Goal: Task Accomplishment & Management: Manage account settings

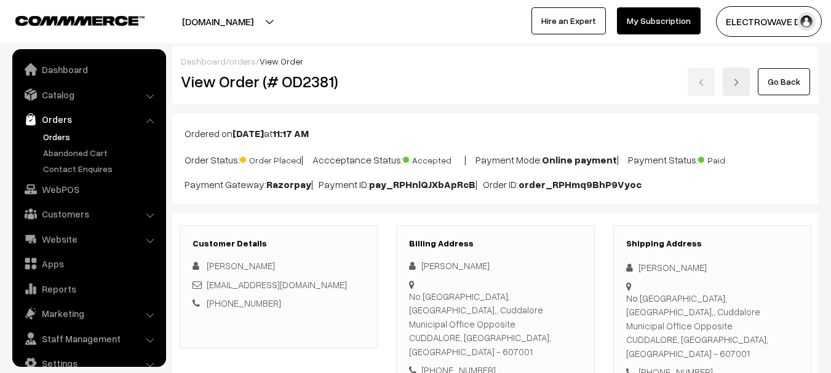
scroll to position [20, 0]
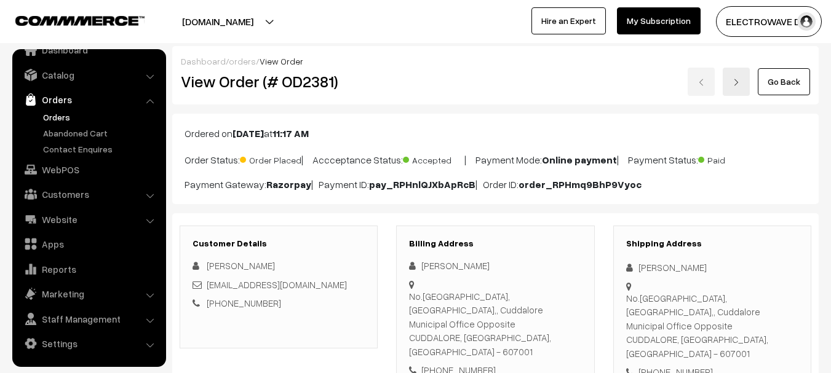
click at [263, 24] on button "[DOMAIN_NAME]" at bounding box center [217, 21] width 157 height 31
click at [258, 26] on button "[DOMAIN_NAME]" at bounding box center [217, 21] width 157 height 31
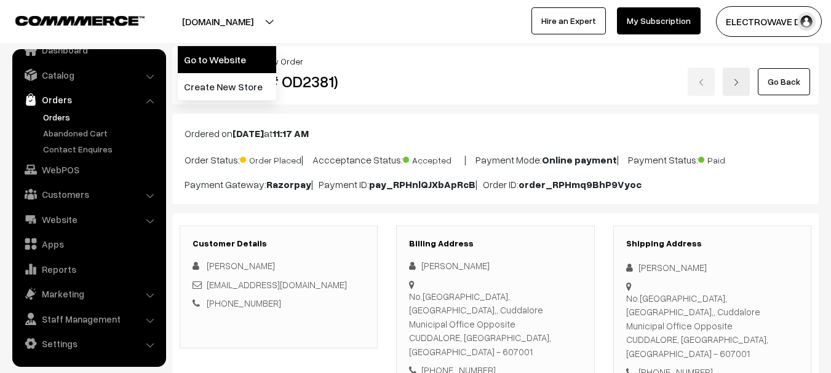
click at [229, 54] on link "Go to Website" at bounding box center [227, 59] width 98 height 27
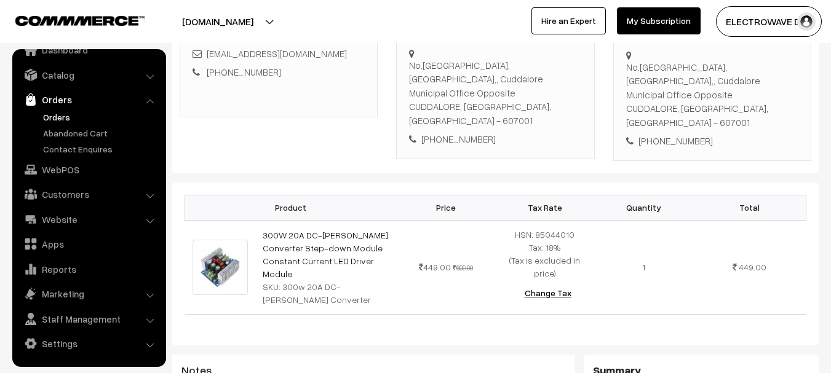
scroll to position [123, 0]
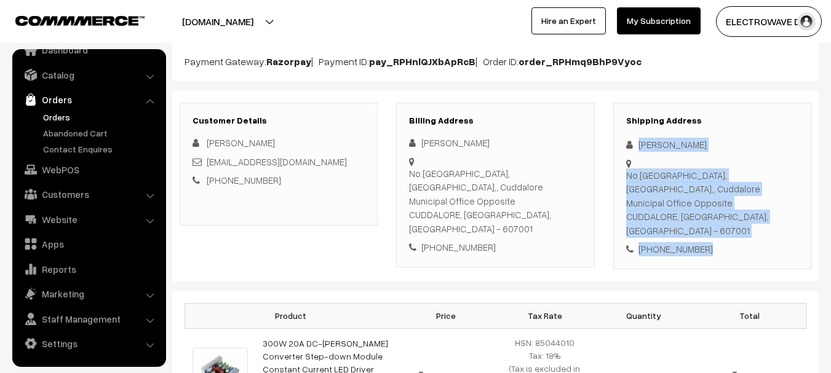
copy div "Vimal Raj No.15 Century Plaza, Fund Office Building,, Cuddalore Municipal Offic…"
drag, startPoint x: 635, startPoint y: 134, endPoint x: 737, endPoint y: 232, distance: 141.3
click at [737, 232] on div "Shipping Address Vimal Raj No.15 Century Plaza, Fund Office Building,, Cuddalor…" at bounding box center [712, 186] width 198 height 167
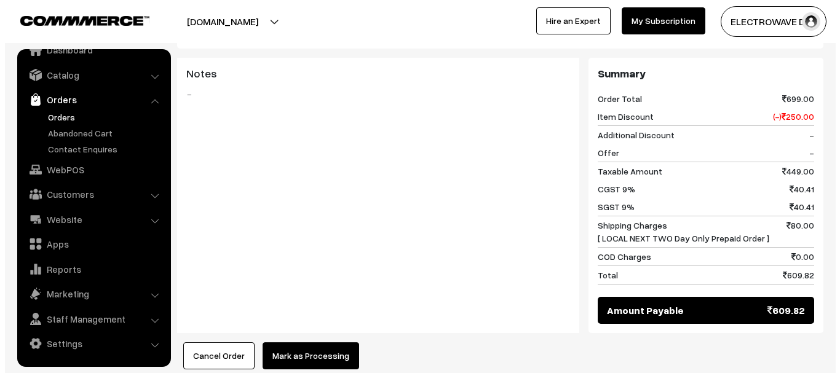
scroll to position [672, 0]
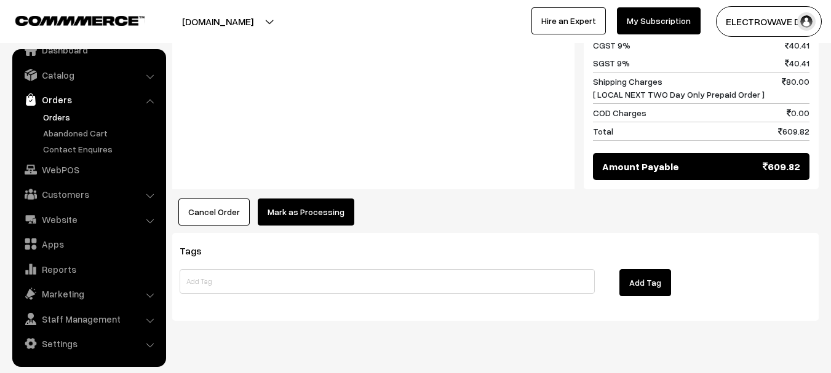
click at [293, 199] on button "Mark as Processing" at bounding box center [306, 212] width 97 height 27
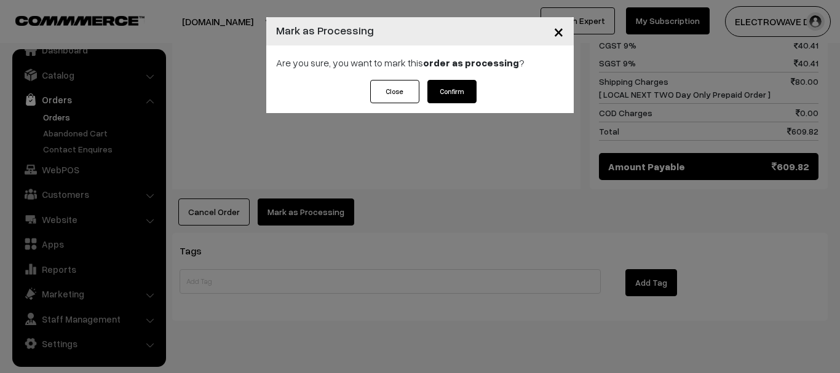
click at [457, 94] on button "Confirm" at bounding box center [451, 91] width 49 height 23
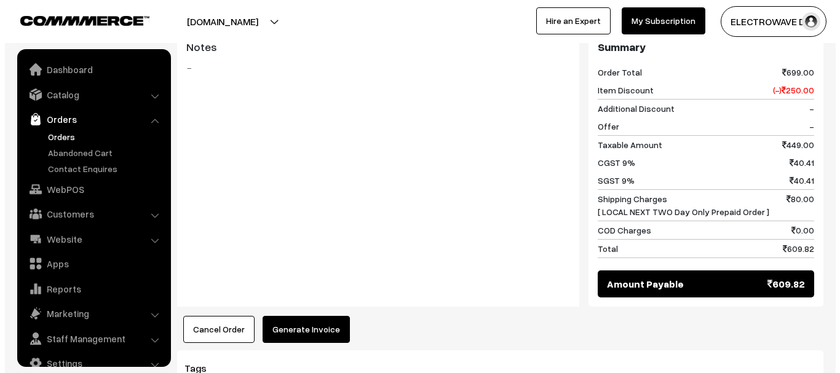
scroll to position [20, 0]
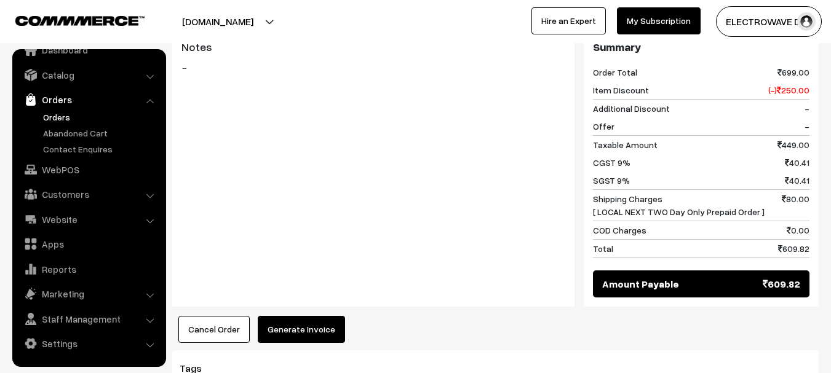
click at [302, 316] on button "Generate Invoice" at bounding box center [301, 329] width 87 height 27
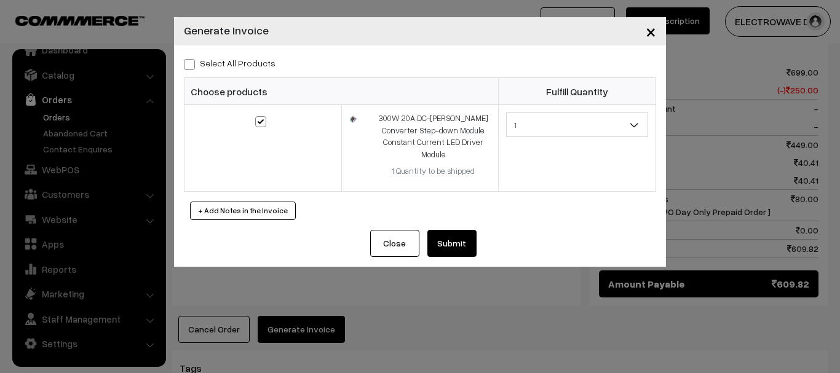
click at [448, 233] on button "Submit" at bounding box center [451, 243] width 49 height 27
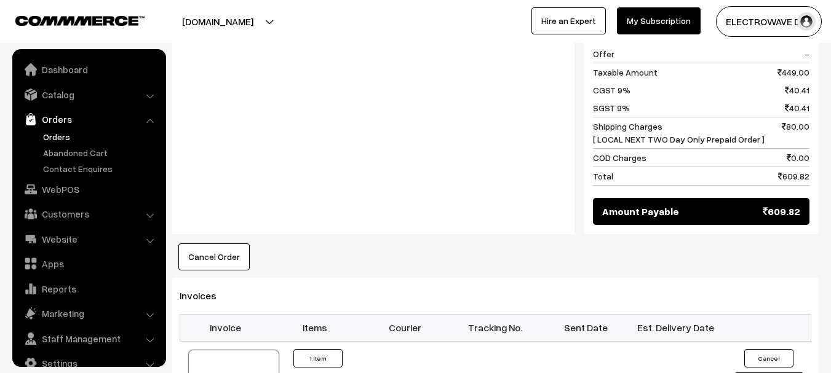
scroll to position [20, 0]
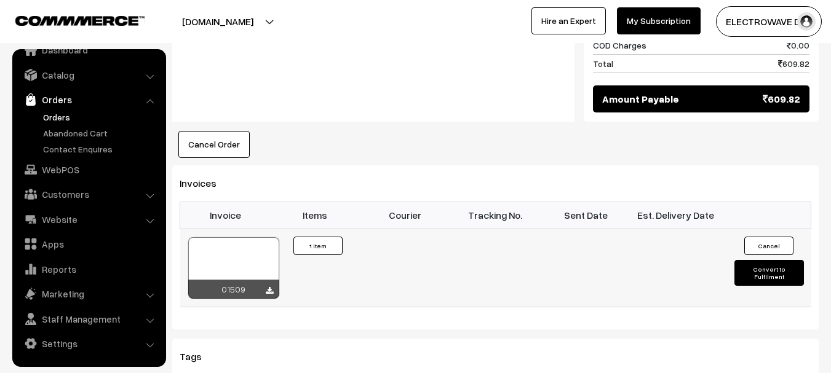
click at [252, 237] on div at bounding box center [233, 267] width 91 height 61
click at [62, 115] on link "Orders" at bounding box center [101, 117] width 122 height 13
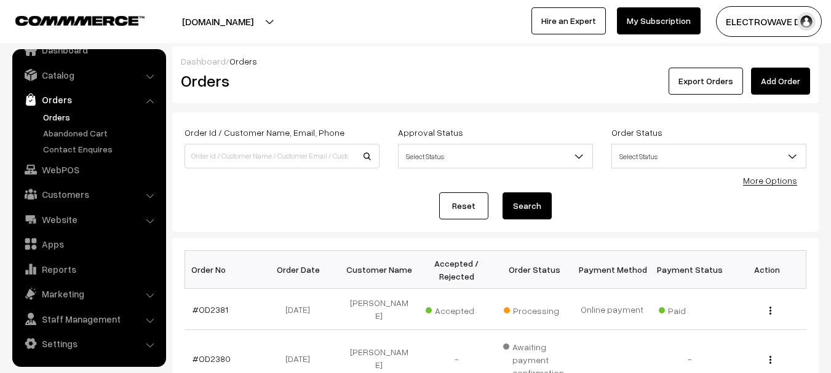
click at [52, 118] on link "Orders" at bounding box center [101, 117] width 122 height 13
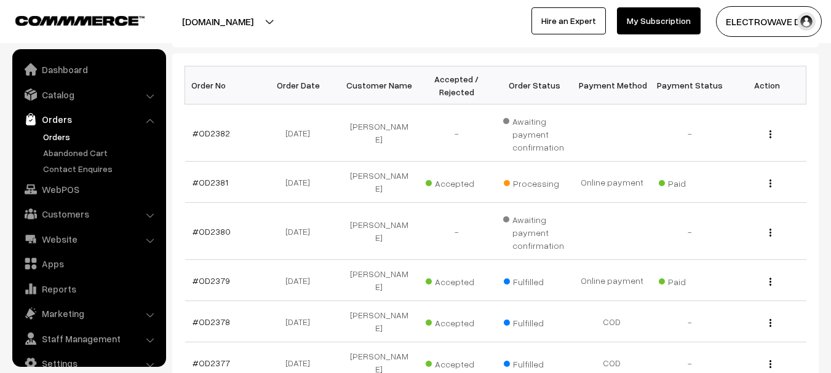
scroll to position [20, 0]
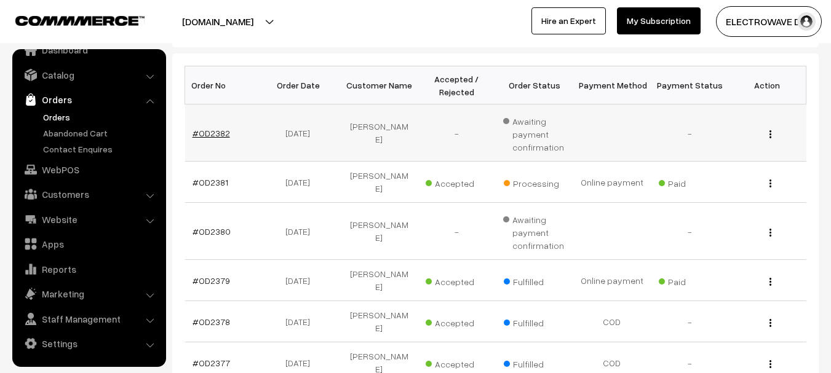
click at [225, 134] on link "#OD2382" at bounding box center [211, 133] width 38 height 10
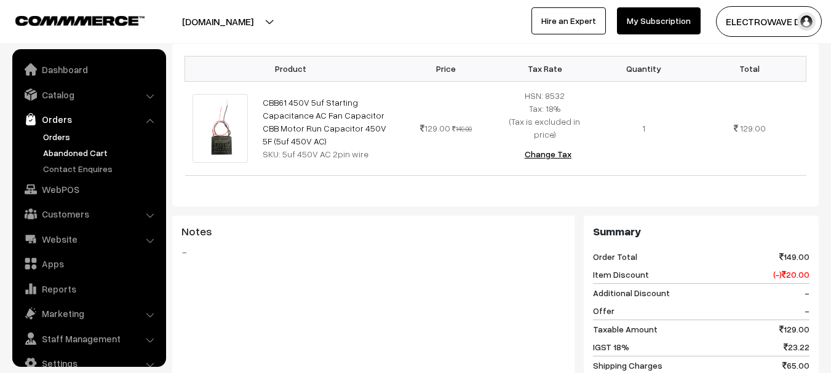
scroll to position [307, 0]
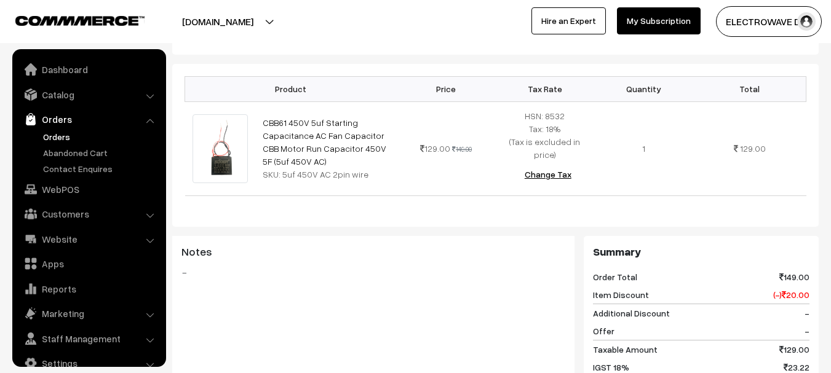
click at [62, 134] on link "Orders" at bounding box center [101, 136] width 122 height 13
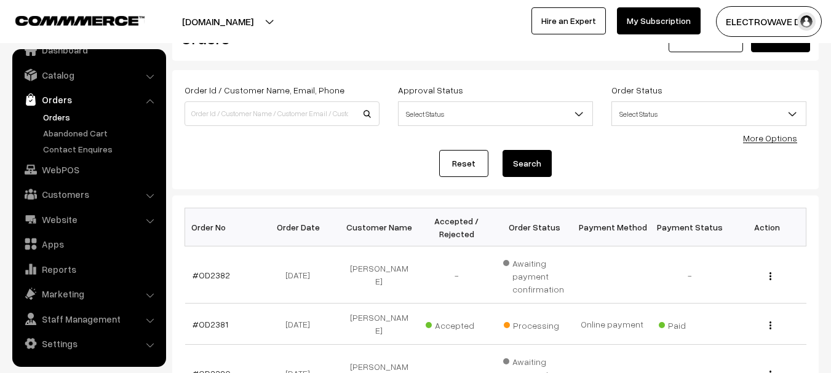
scroll to position [184, 0]
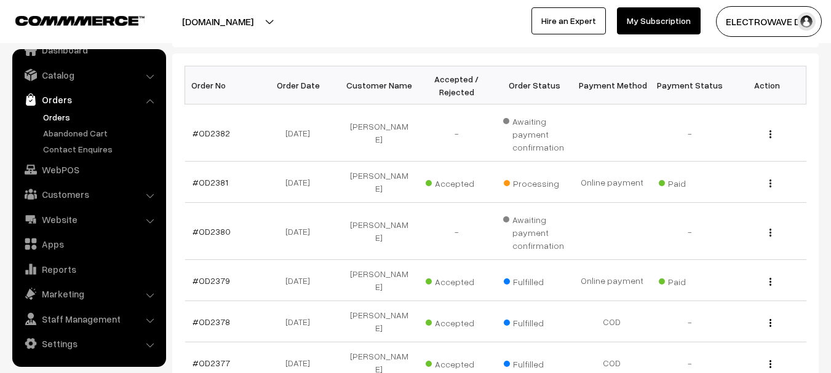
click at [62, 116] on link "Orders" at bounding box center [101, 117] width 122 height 13
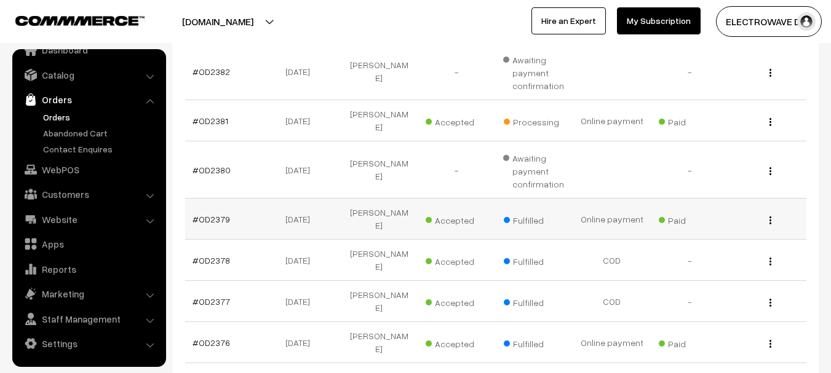
scroll to position [184, 0]
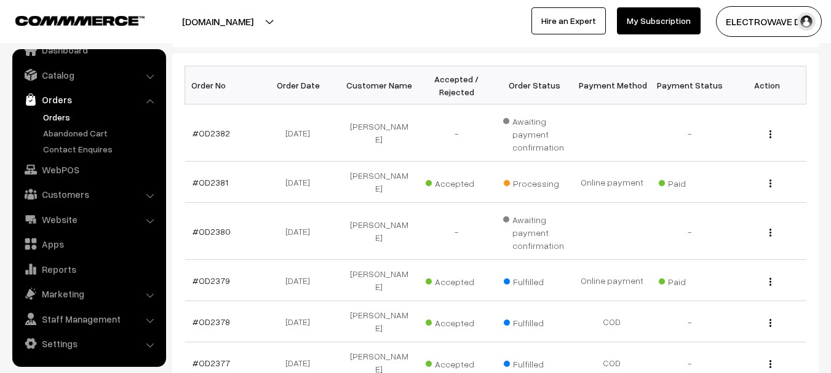
click at [54, 117] on link "Orders" at bounding box center [101, 117] width 122 height 13
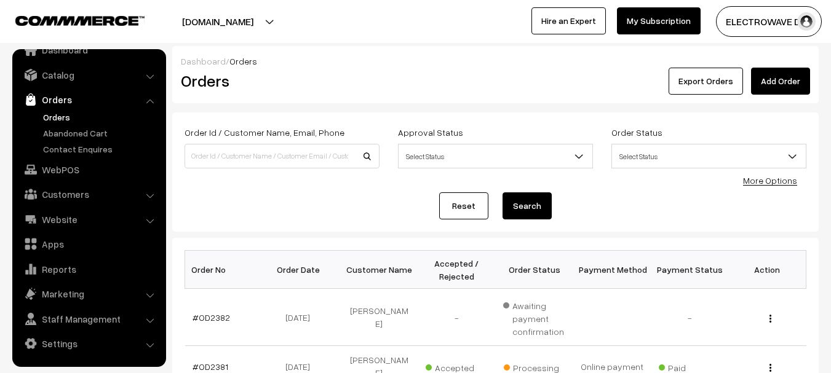
click at [56, 114] on link "Orders" at bounding box center [101, 117] width 122 height 13
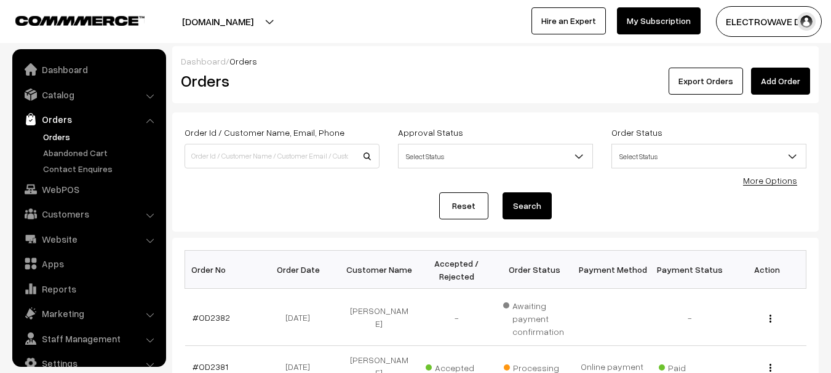
scroll to position [20, 0]
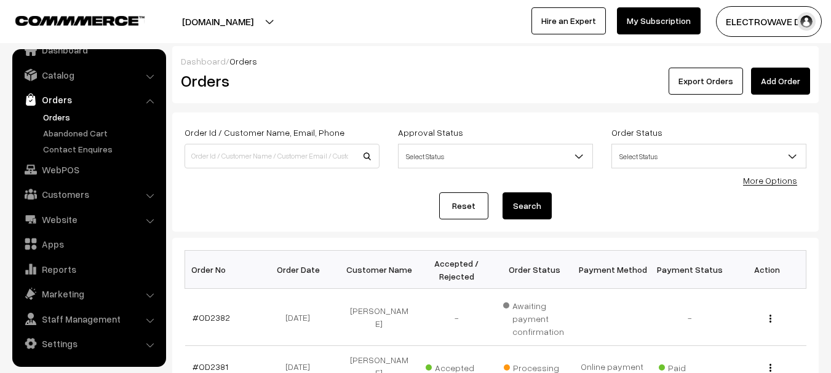
click at [65, 121] on link "Orders" at bounding box center [101, 117] width 122 height 13
